Goal: Information Seeking & Learning: Understand process/instructions

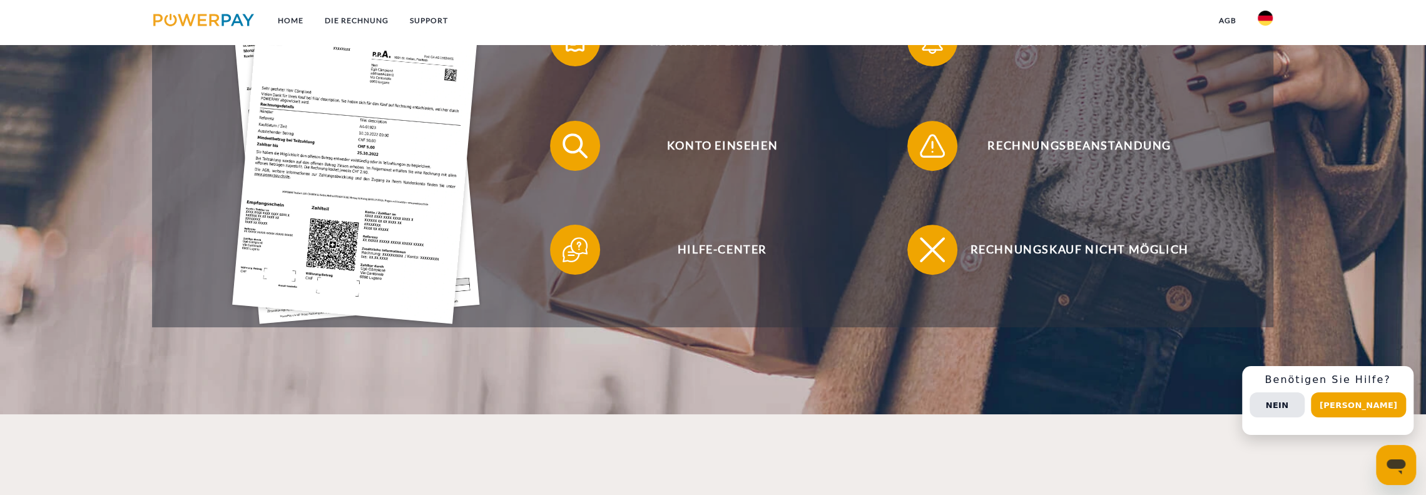
scroll to position [438, 0]
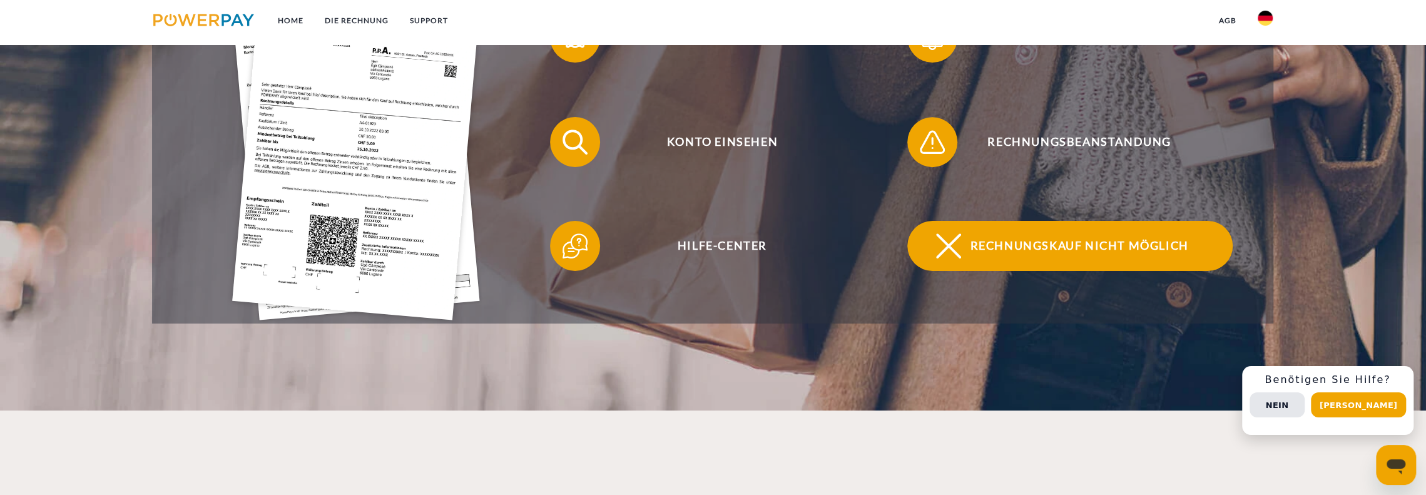
click at [1022, 248] on span "Rechnungskauf nicht möglich" at bounding box center [1079, 246] width 307 height 50
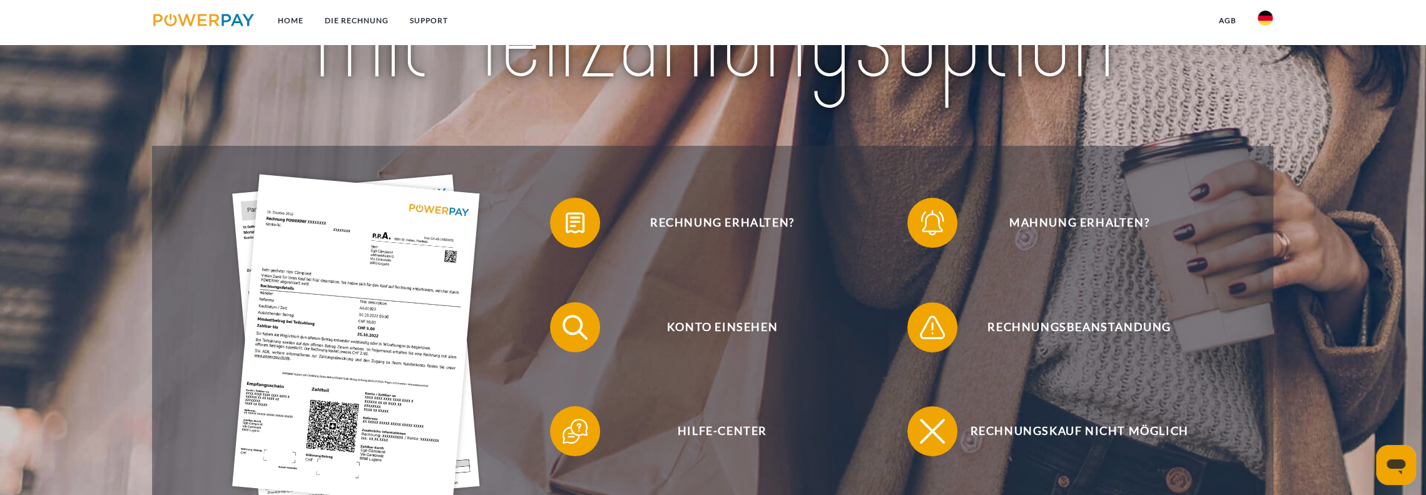
scroll to position [188, 0]
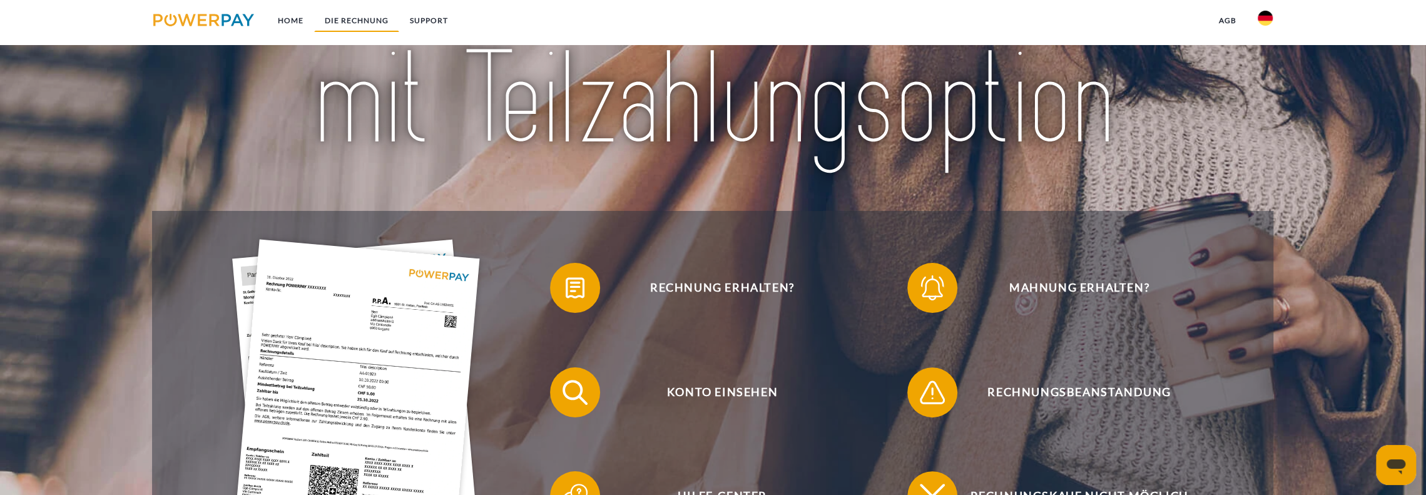
click at [345, 24] on link "DIE RECHNUNG" at bounding box center [356, 20] width 85 height 23
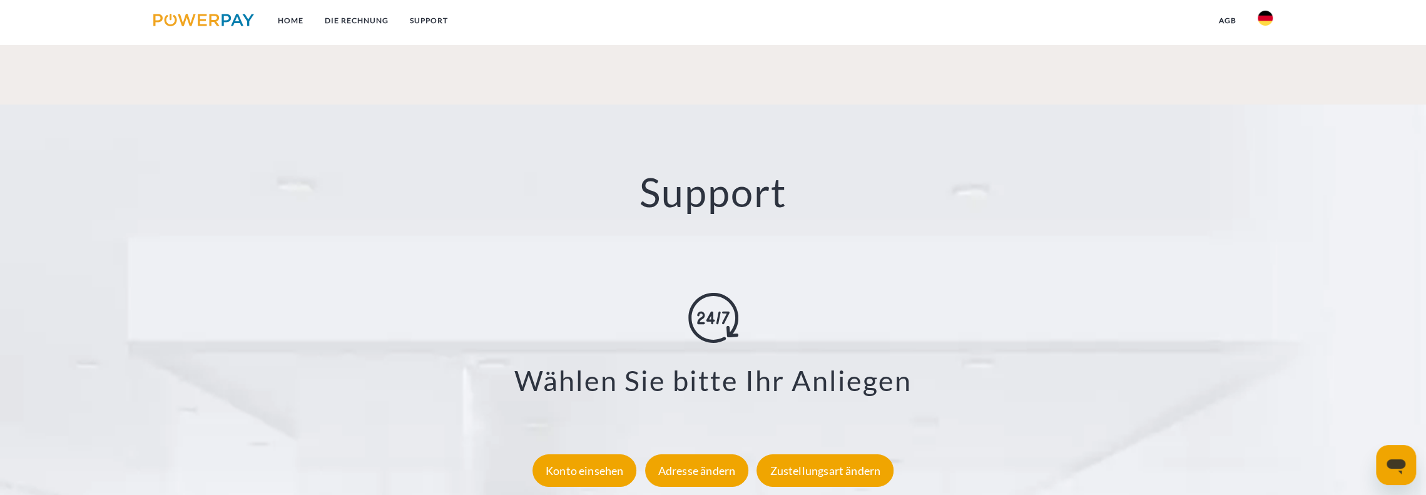
scroll to position [1975, 0]
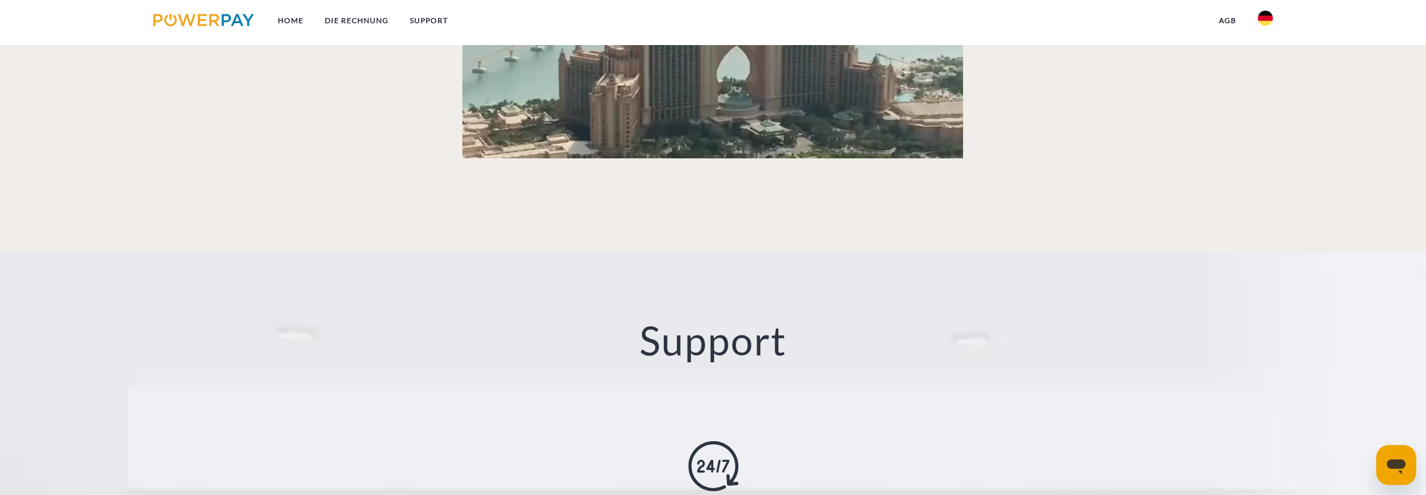
click at [190, 18] on img at bounding box center [203, 20] width 101 height 13
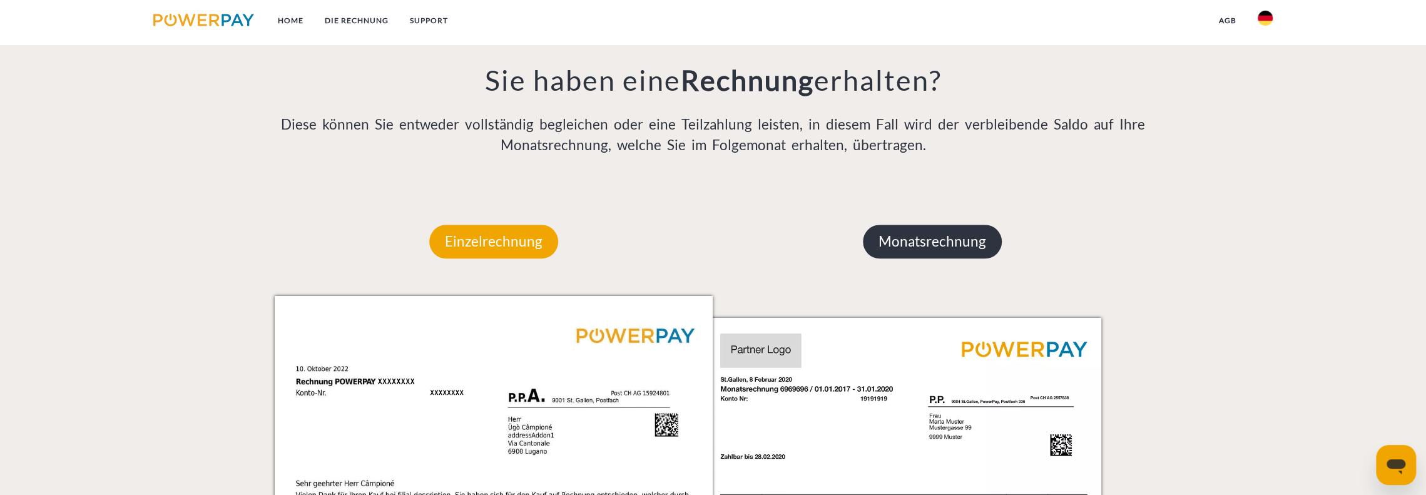
scroll to position [876, 0]
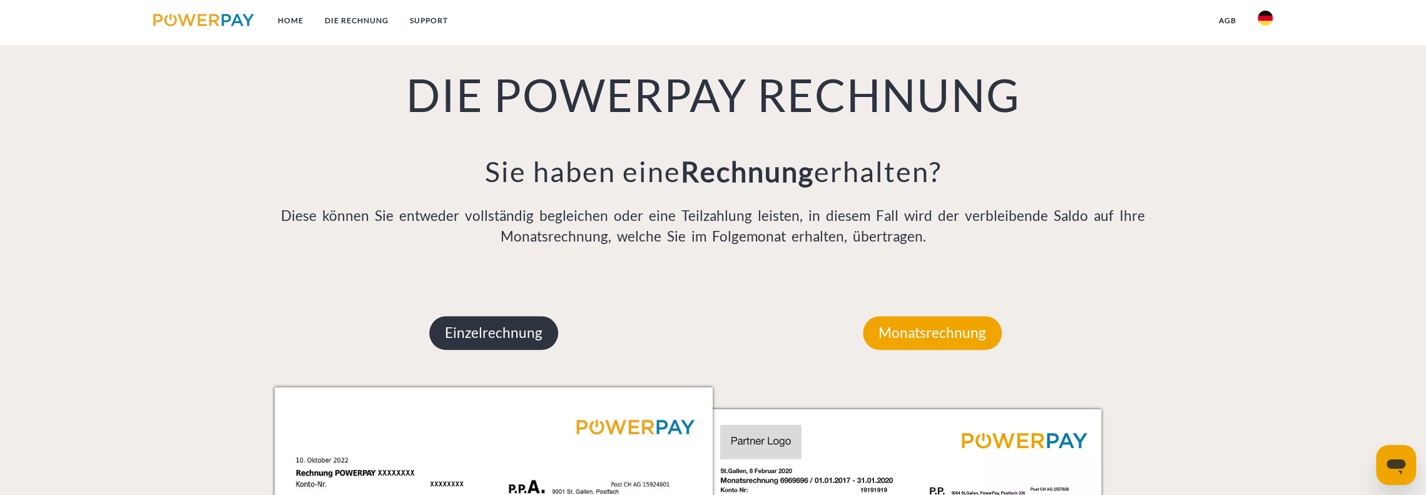
click at [499, 325] on p "Einzelrechnung" at bounding box center [493, 333] width 129 height 34
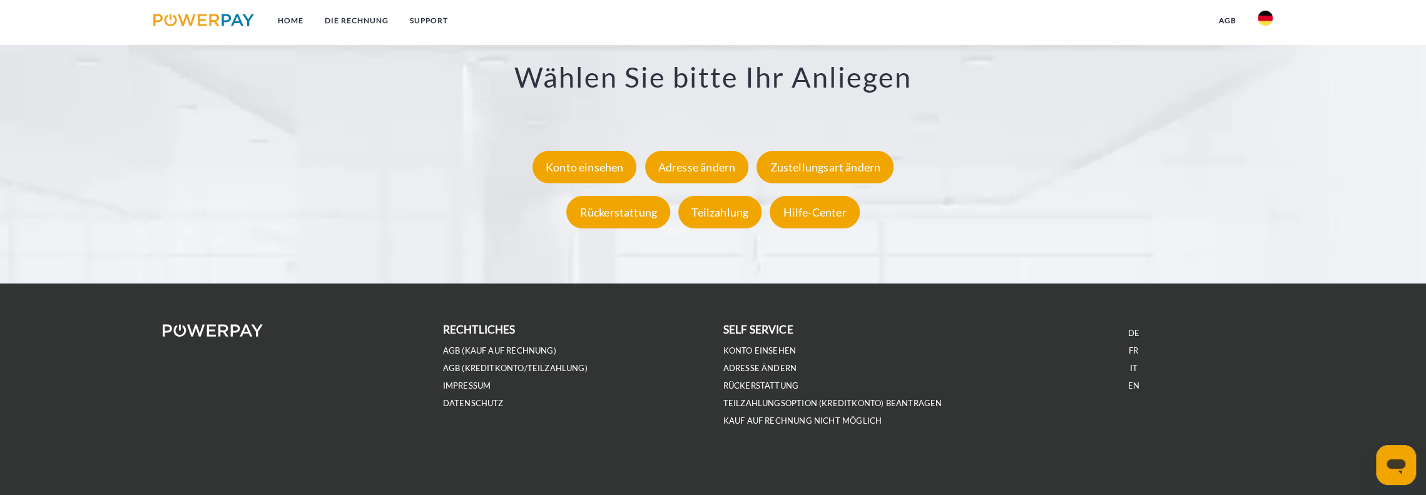
scroll to position [2426, 0]
click at [209, 328] on img at bounding box center [213, 329] width 101 height 13
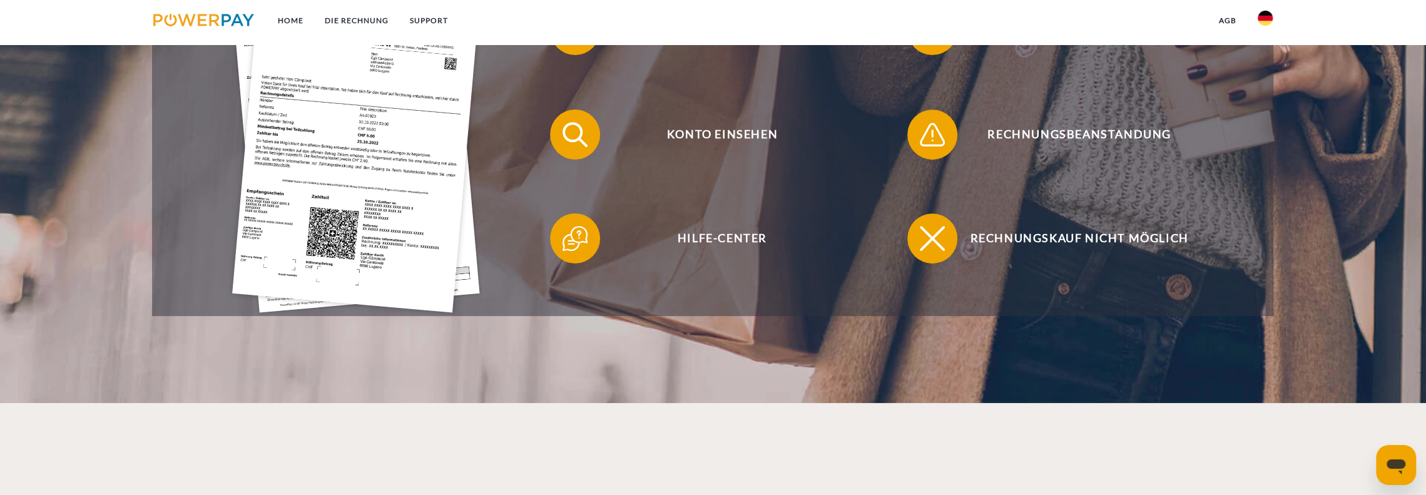
scroll to position [237, 0]
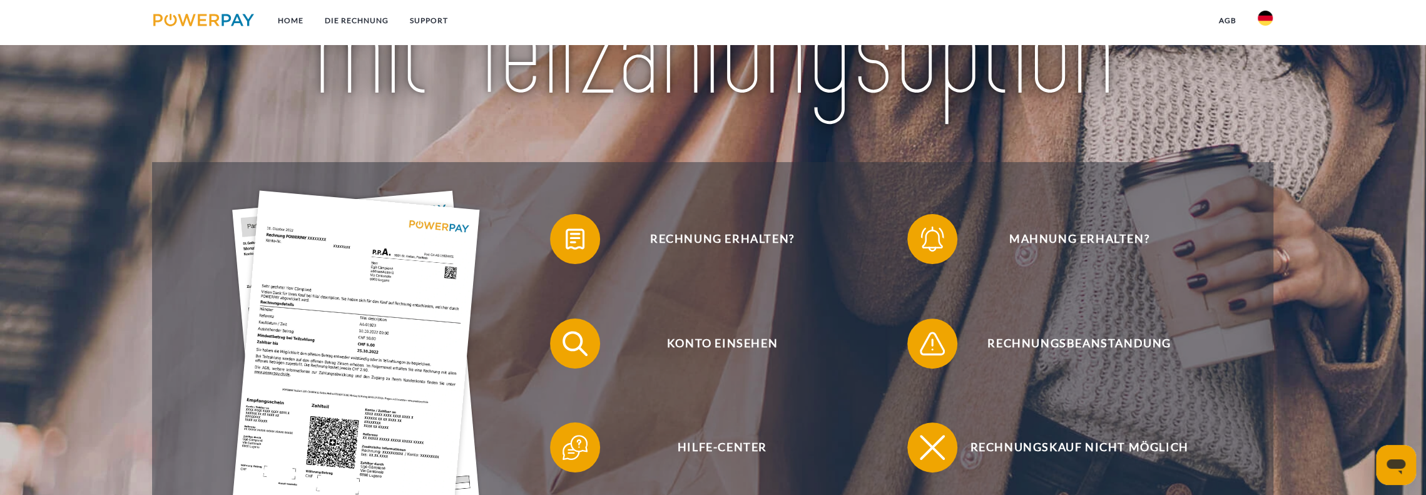
click at [211, 22] on img at bounding box center [203, 20] width 101 height 13
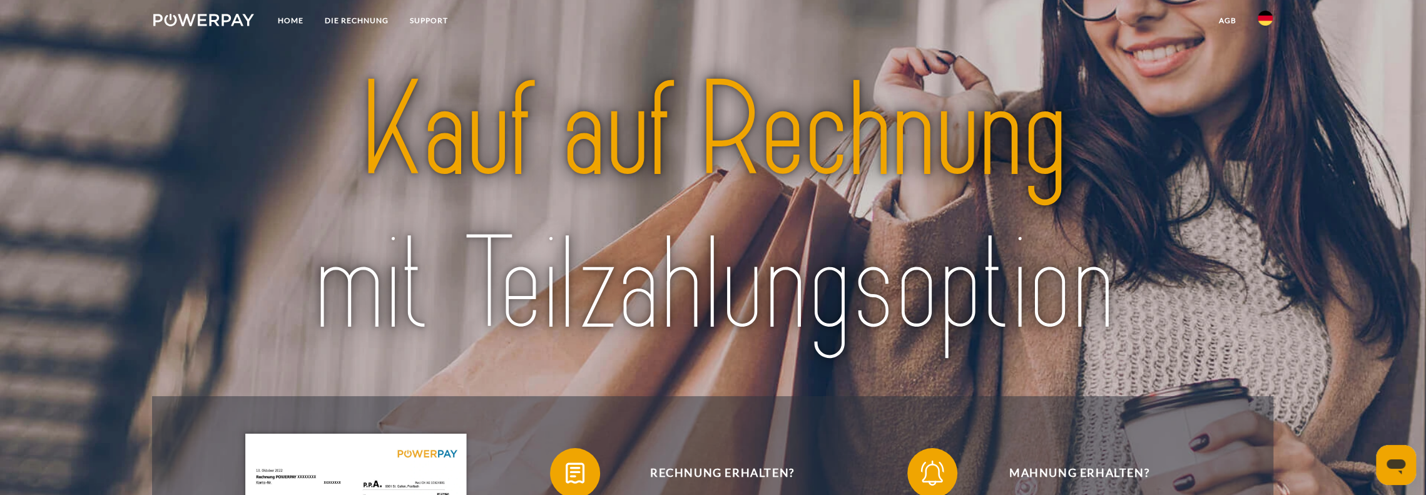
scroll to position [0, 0]
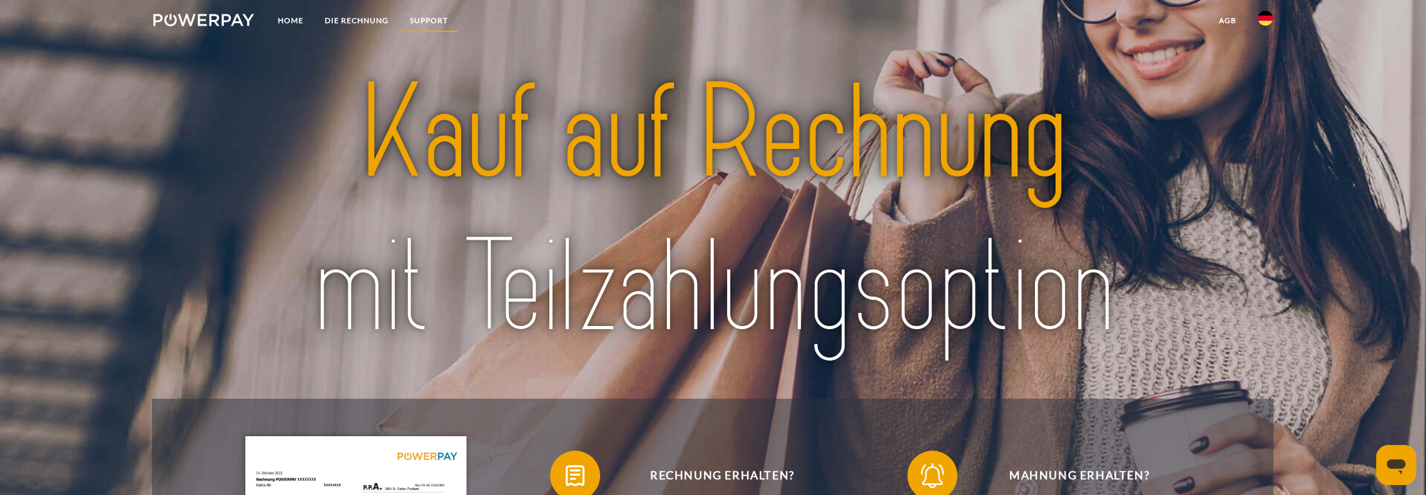
click at [430, 20] on link "SUPPORT" at bounding box center [428, 20] width 59 height 23
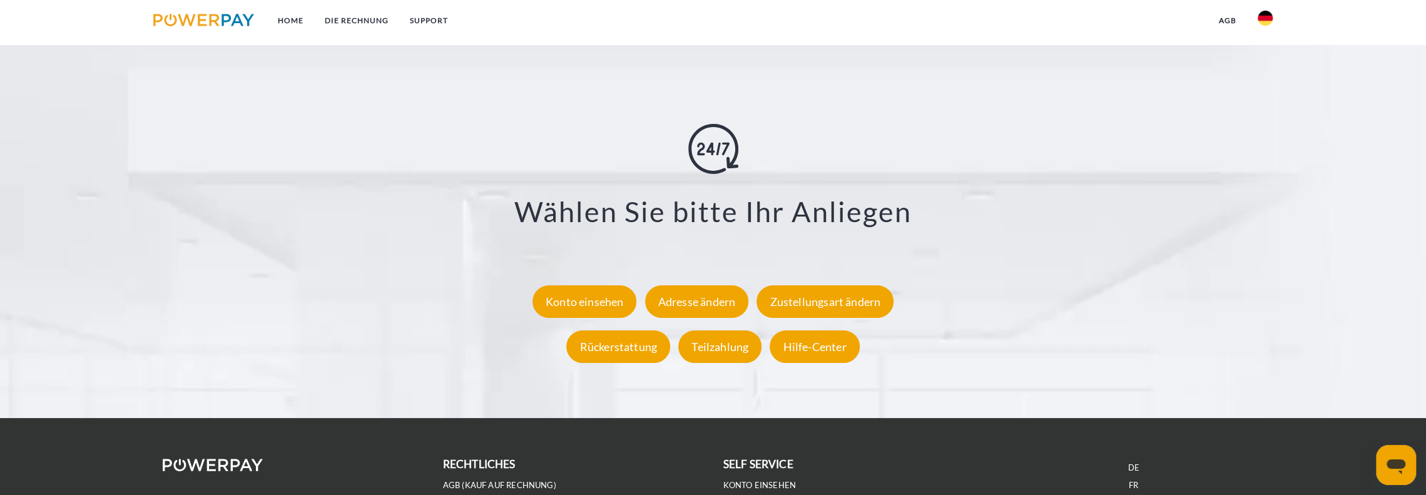
scroll to position [2102, 0]
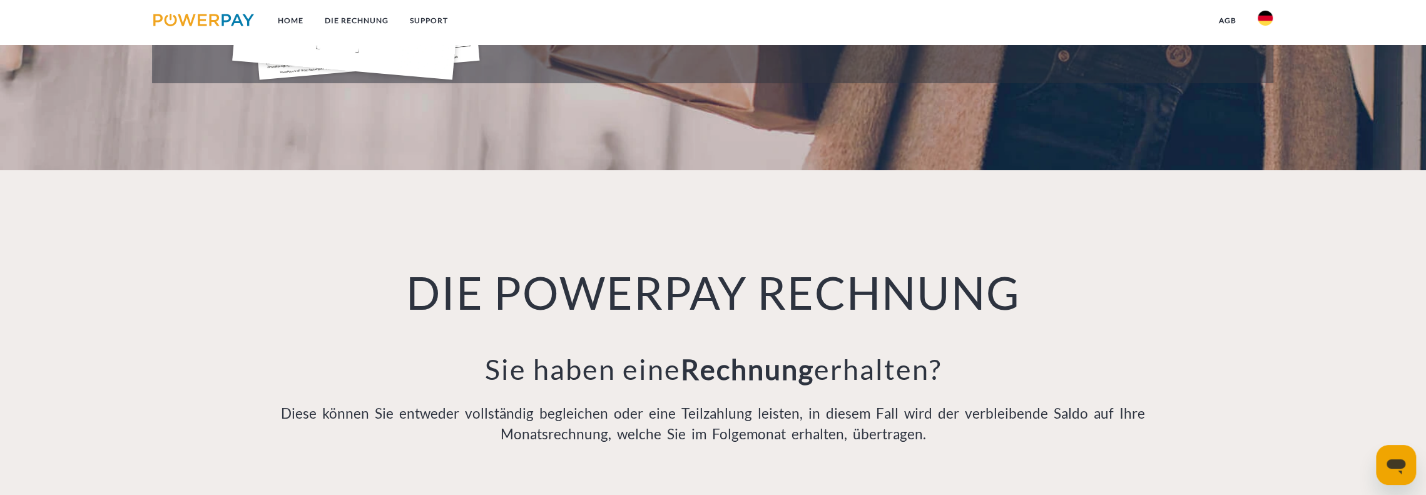
scroll to position [688, 0]
